Goal: Browse casually: Explore the website without a specific task or goal

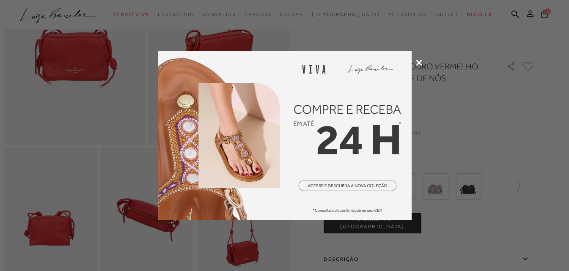
scroll to position [85, 0]
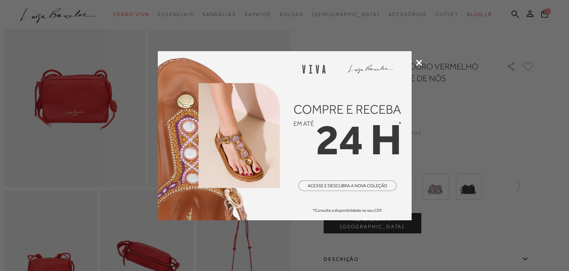
click at [76, 94] on div at bounding box center [284, 135] width 569 height 271
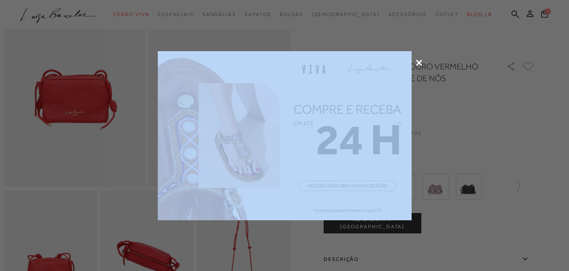
click at [76, 94] on div at bounding box center [284, 135] width 569 height 271
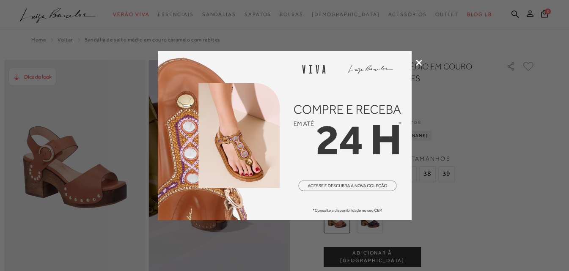
click at [97, 190] on div at bounding box center [284, 135] width 569 height 271
click at [420, 62] on icon at bounding box center [419, 63] width 6 height 6
